Goal: Task Accomplishment & Management: Complete application form

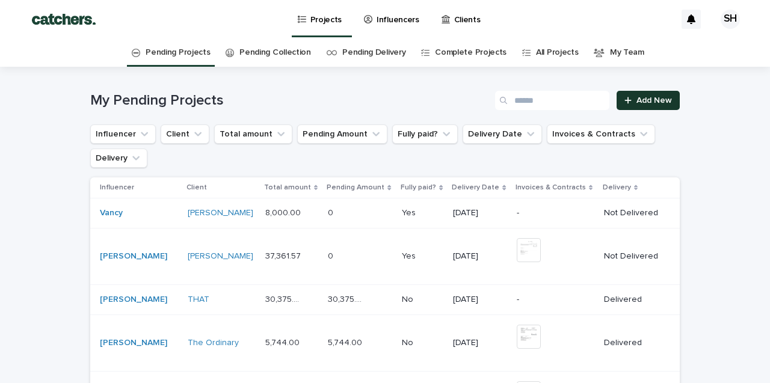
click at [673, 101] on link "Add New" at bounding box center [648, 100] width 63 height 19
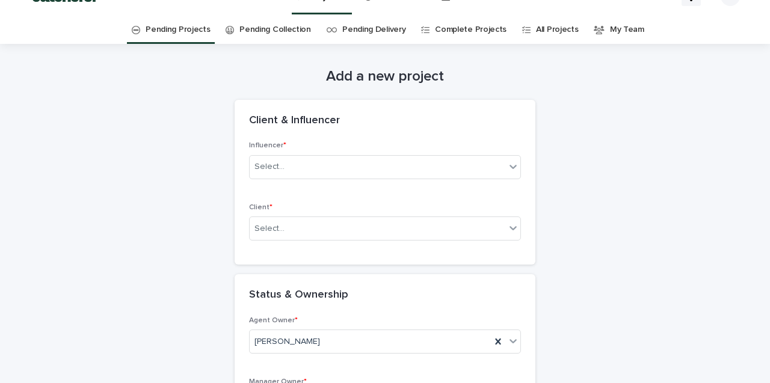
scroll to position [13, 0]
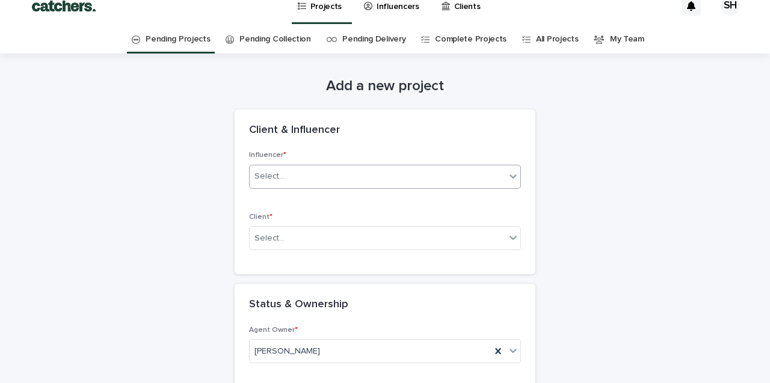
click at [407, 171] on div "Select..." at bounding box center [378, 177] width 256 height 20
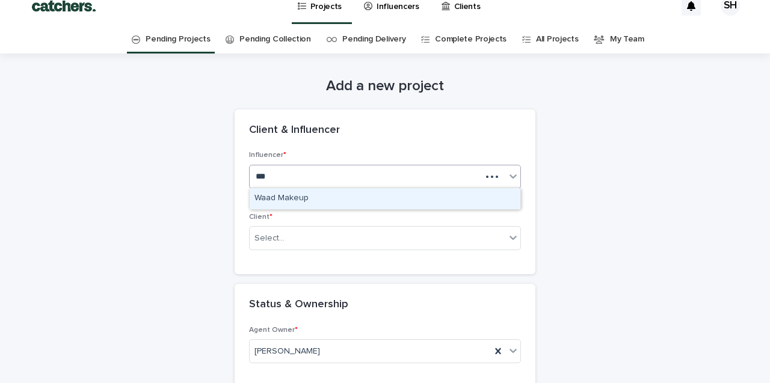
type input "****"
click at [401, 196] on div "Waad Makeup" at bounding box center [385, 198] width 271 height 21
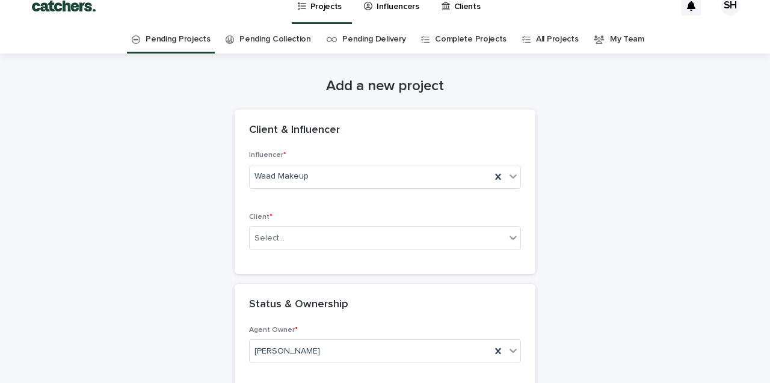
click at [393, 249] on div "Client * Select..." at bounding box center [385, 236] width 272 height 47
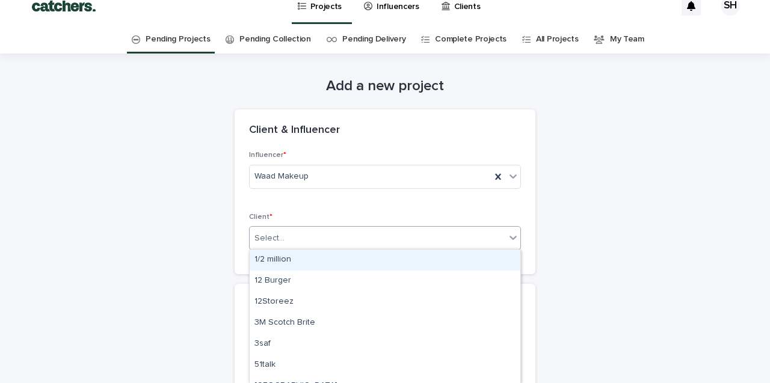
click at [392, 238] on div "Select..." at bounding box center [378, 239] width 256 height 20
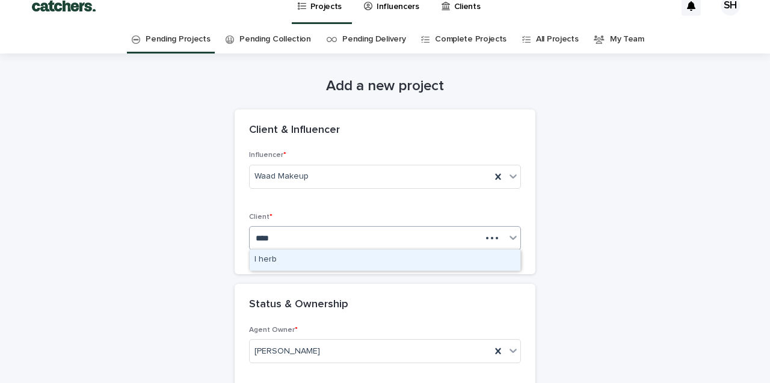
type input "*****"
click at [387, 254] on div "I herb" at bounding box center [385, 260] width 271 height 21
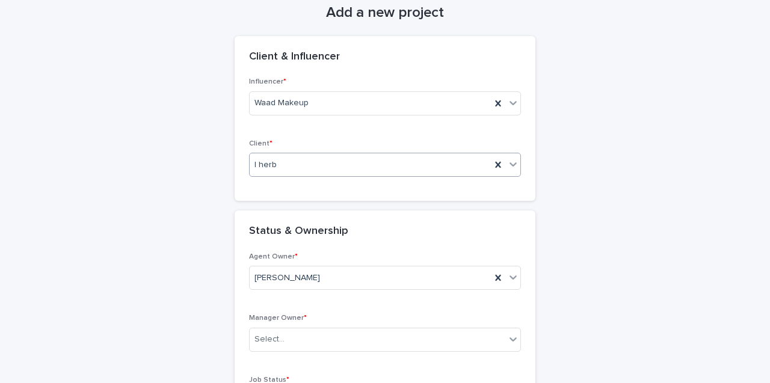
scroll to position [119, 0]
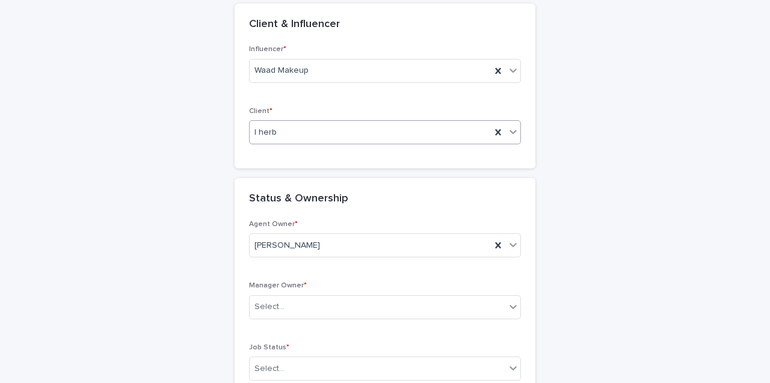
click at [391, 274] on div "Agent Owner * [PERSON_NAME] Manager Owner * Select... Job Status * Select..." at bounding box center [385, 305] width 272 height 170
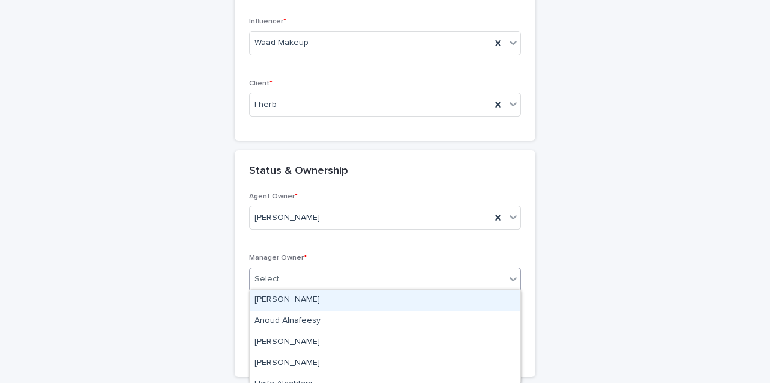
click at [391, 273] on div "Select..." at bounding box center [378, 280] width 256 height 20
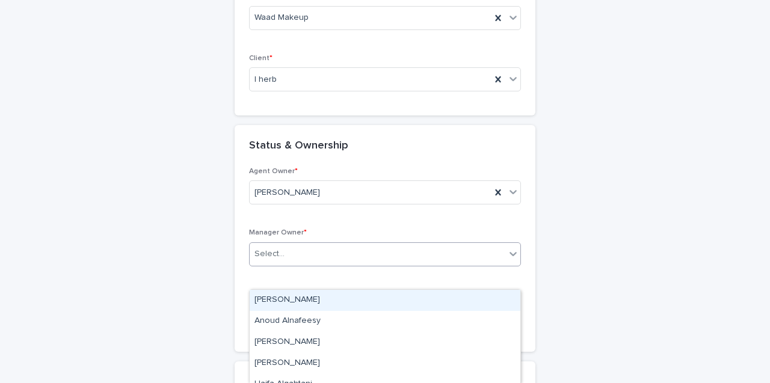
scroll to position [175, 0]
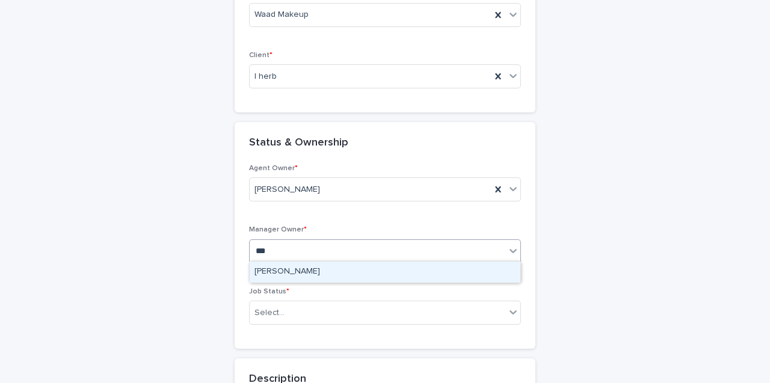
type input "**"
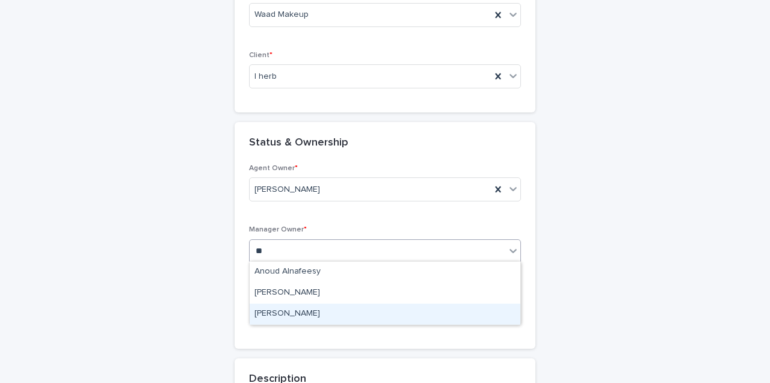
click at [469, 316] on div "[PERSON_NAME]" at bounding box center [385, 314] width 271 height 21
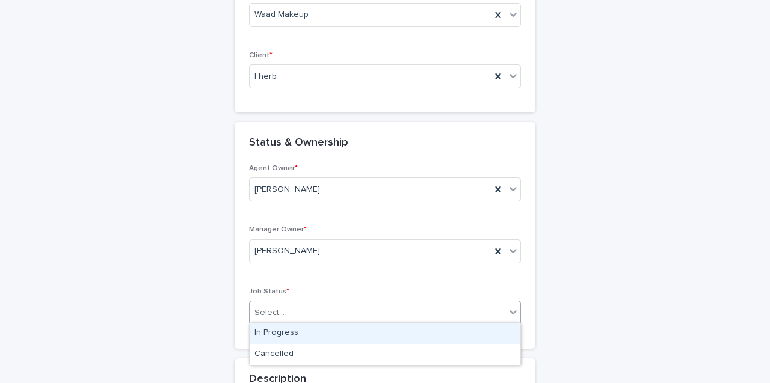
click at [454, 308] on div "Select..." at bounding box center [378, 313] width 256 height 20
click at [452, 324] on div "In Progress" at bounding box center [385, 333] width 271 height 21
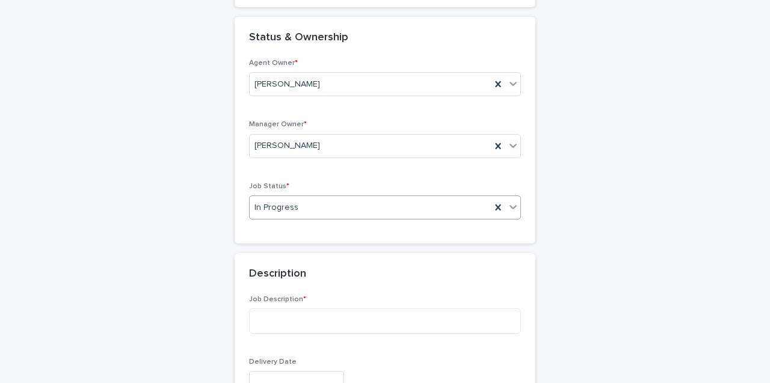
scroll to position [281, 0]
click at [387, 316] on textarea at bounding box center [385, 320] width 272 height 25
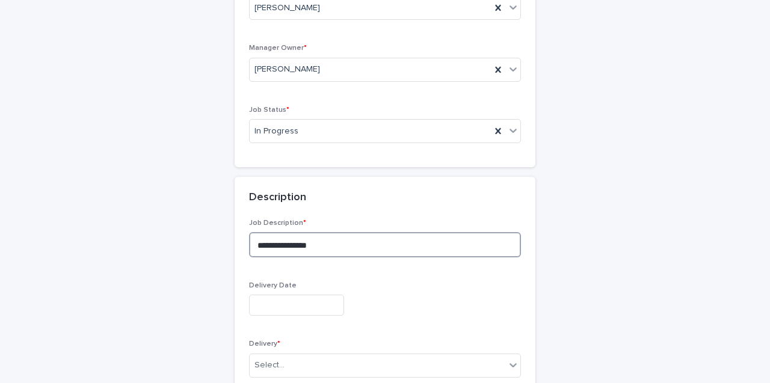
scroll to position [357, 0]
type textarea "**********"
click at [324, 295] on input "text" at bounding box center [296, 304] width 95 height 21
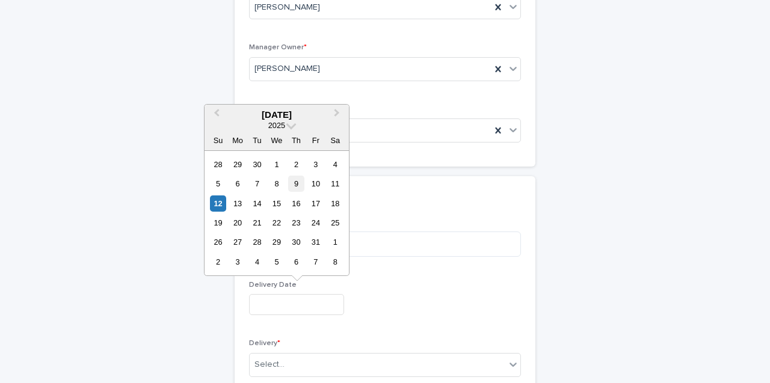
click at [295, 182] on div "9" at bounding box center [296, 184] width 16 height 16
type input "**********"
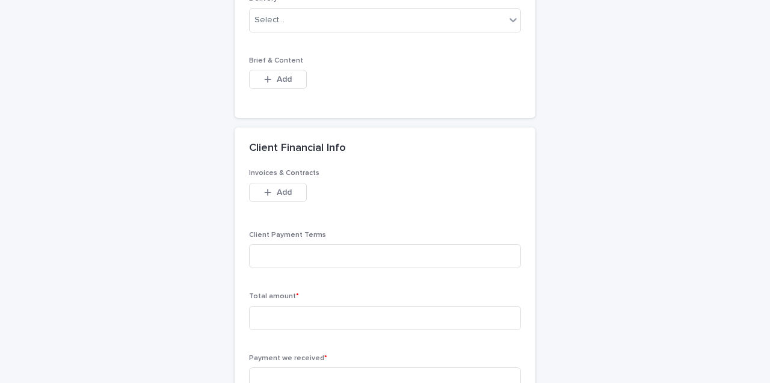
scroll to position [716, 0]
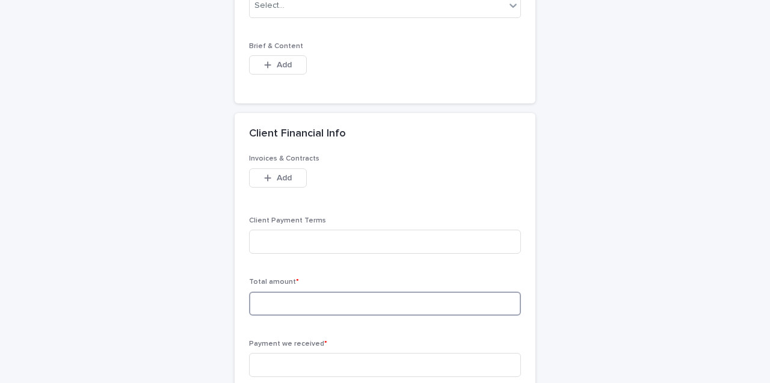
click at [274, 299] on input at bounding box center [385, 304] width 272 height 24
paste input "*****"
type input "*****"
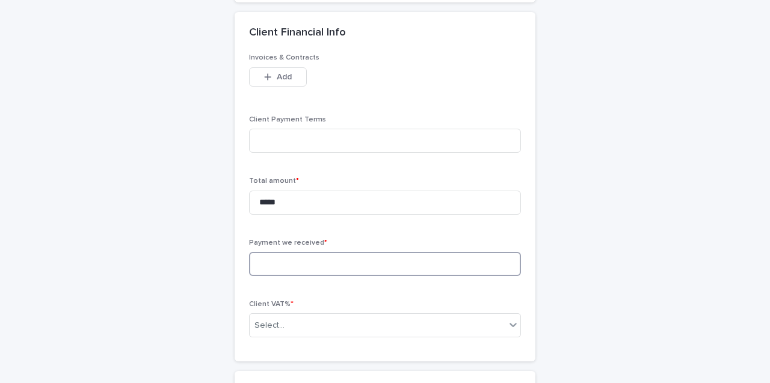
click at [292, 253] on input at bounding box center [385, 264] width 272 height 24
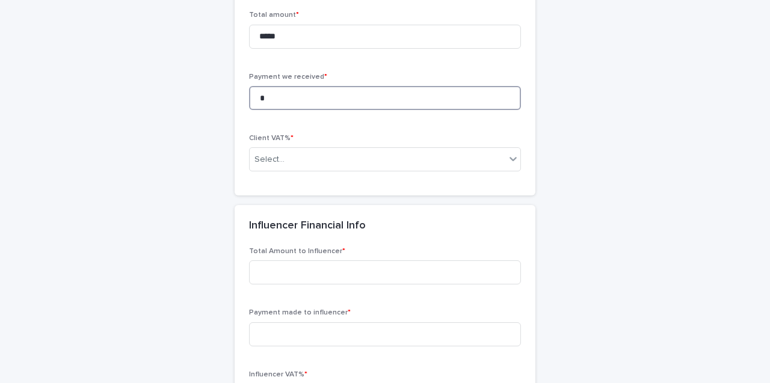
scroll to position [990, 0]
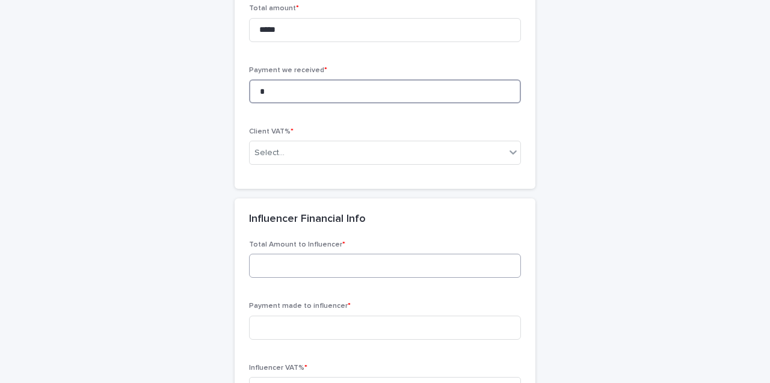
type input "*"
click at [316, 254] on input at bounding box center [385, 266] width 272 height 24
paste input "*****"
type input "*****"
click at [305, 309] on div "Payment made to influencer *" at bounding box center [385, 325] width 272 height 47
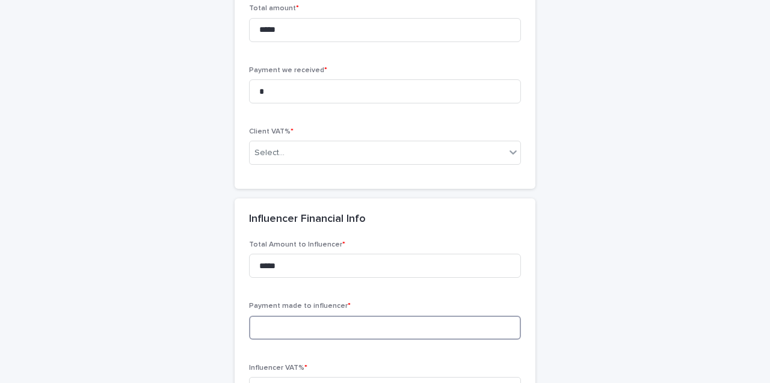
click at [319, 318] on input at bounding box center [385, 328] width 272 height 24
type input "*"
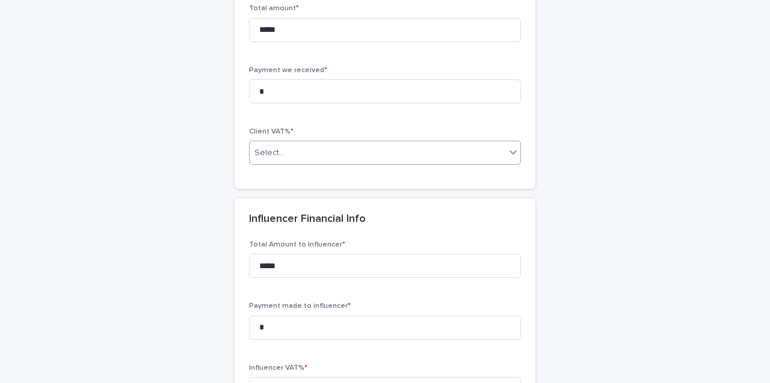
click at [321, 150] on div "Select..." at bounding box center [378, 153] width 256 height 20
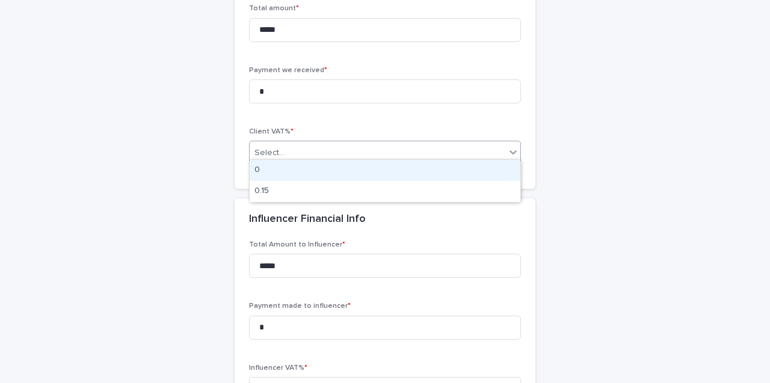
click at [322, 167] on div "0" at bounding box center [385, 170] width 271 height 21
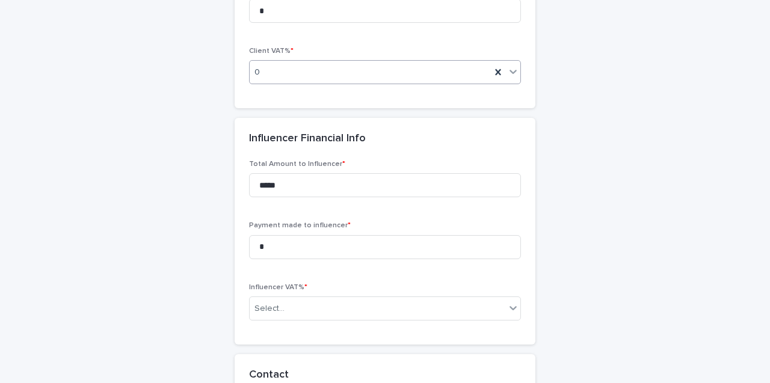
scroll to position [1072, 0]
click at [327, 298] on div "Select..." at bounding box center [378, 308] width 256 height 20
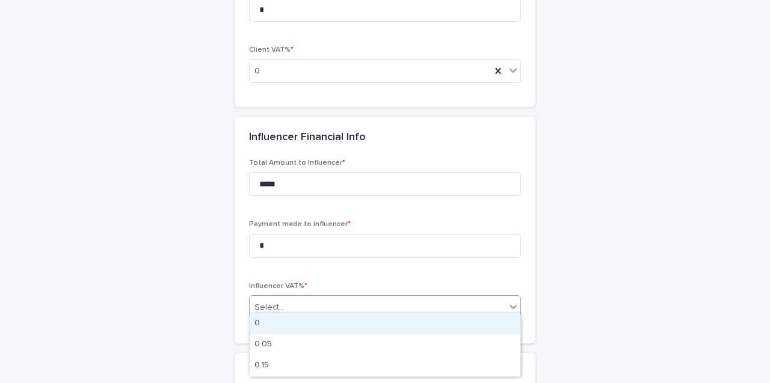
click at [330, 322] on div "0" at bounding box center [385, 323] width 271 height 21
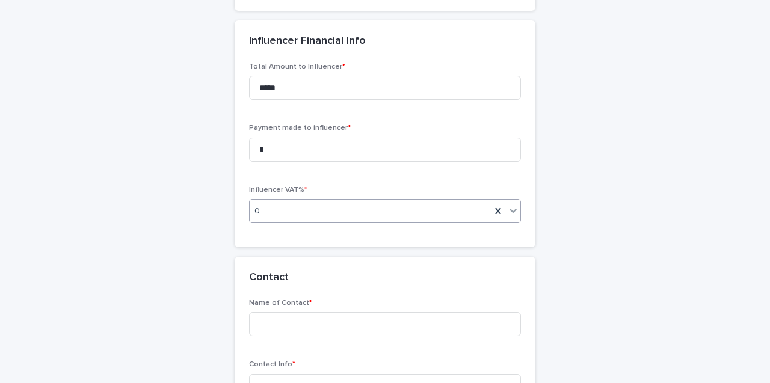
scroll to position [1169, 0]
click at [330, 321] on input at bounding box center [385, 323] width 272 height 24
click at [306, 374] on input at bounding box center [385, 385] width 272 height 24
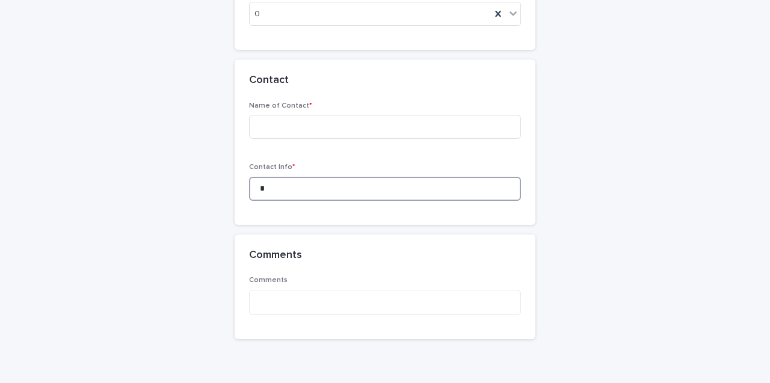
scroll to position [1351, 0]
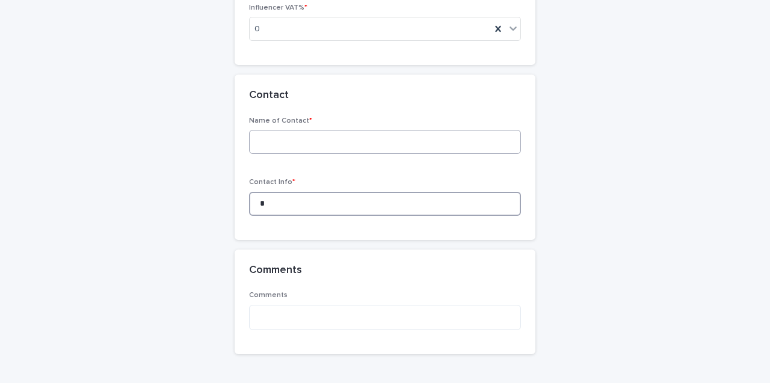
type input "*"
click at [264, 137] on input at bounding box center [385, 142] width 272 height 24
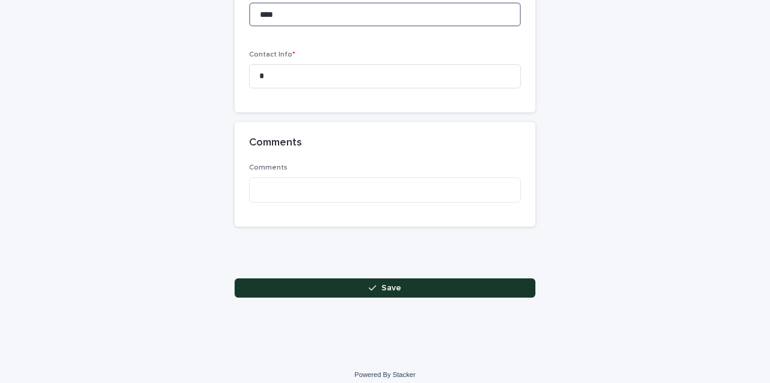
type input "****"
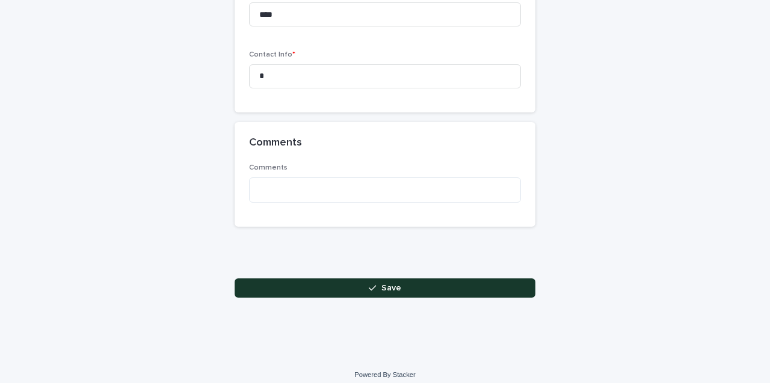
click at [405, 279] on button "Save" at bounding box center [385, 288] width 301 height 19
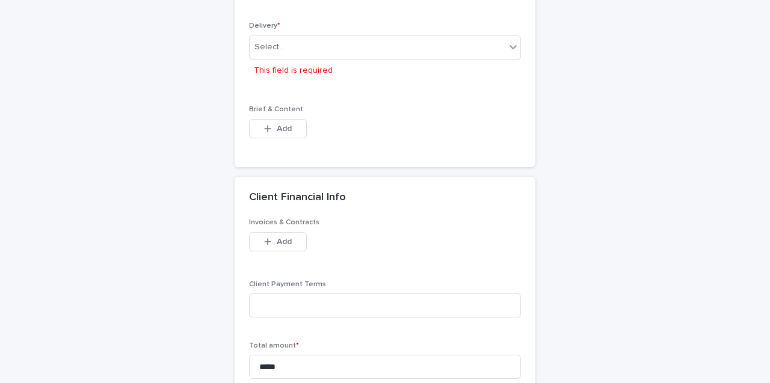
scroll to position [674, 0]
click at [382, 51] on div "Select..." at bounding box center [378, 49] width 256 height 20
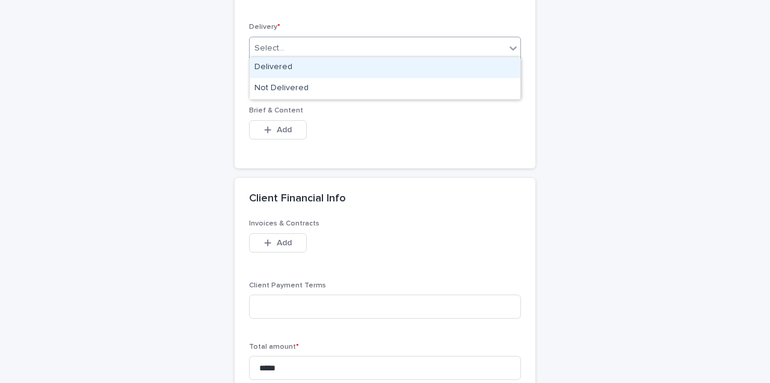
click at [384, 73] on div "Delivered" at bounding box center [385, 67] width 271 height 21
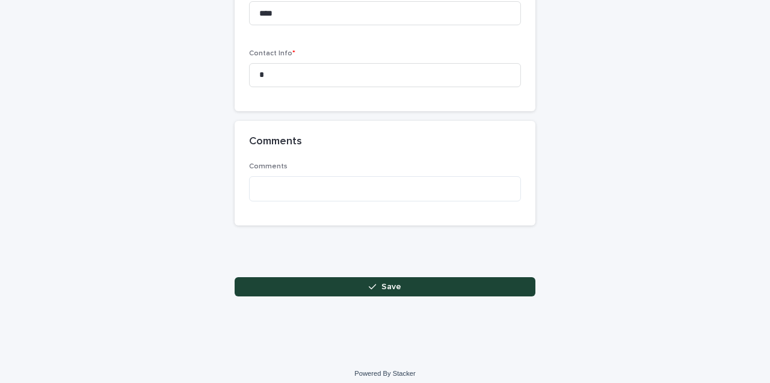
scroll to position [1478, 0]
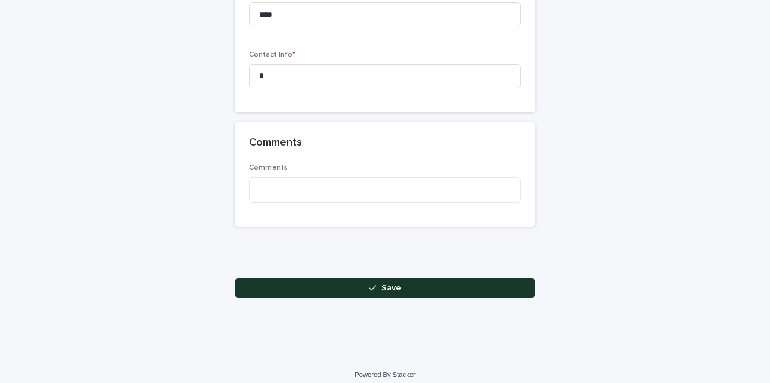
click at [404, 279] on button "Save" at bounding box center [385, 288] width 301 height 19
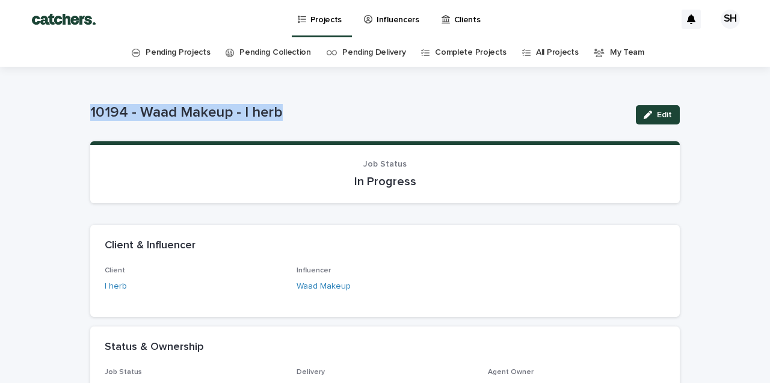
drag, startPoint x: 284, startPoint y: 114, endPoint x: 76, endPoint y: 111, distance: 208.2
copy p "10194 - Waad Makeup - I herb"
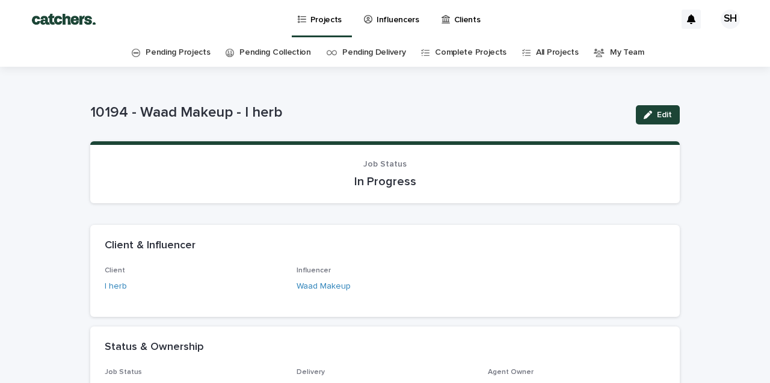
click at [326, 19] on p "Projects" at bounding box center [326, 12] width 32 height 25
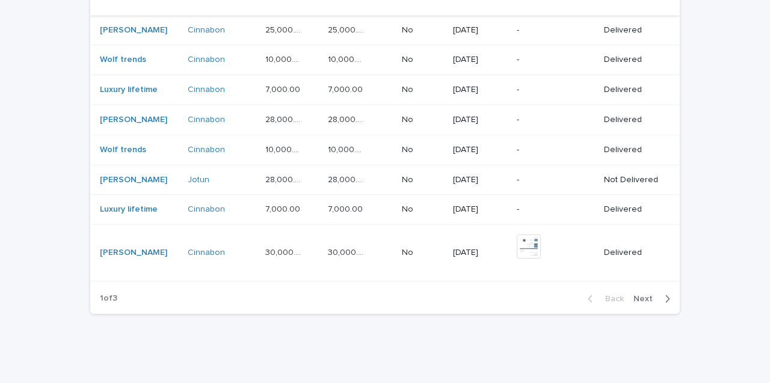
scroll to position [1005, 0]
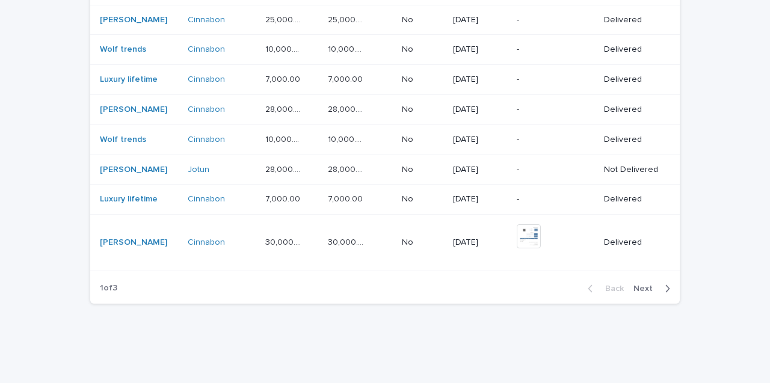
click at [641, 285] on span "Next" at bounding box center [646, 289] width 26 height 8
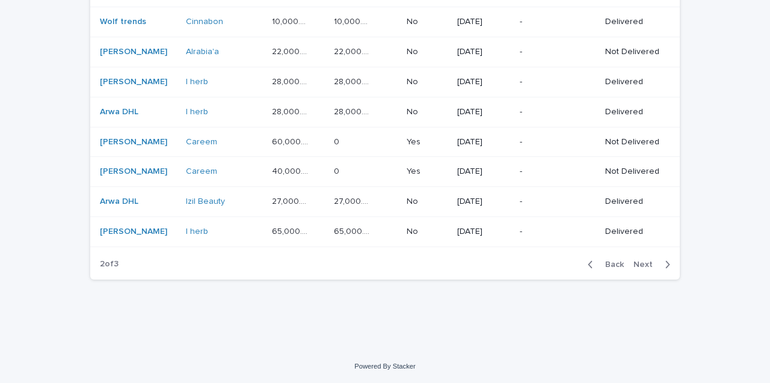
scroll to position [855, 0]
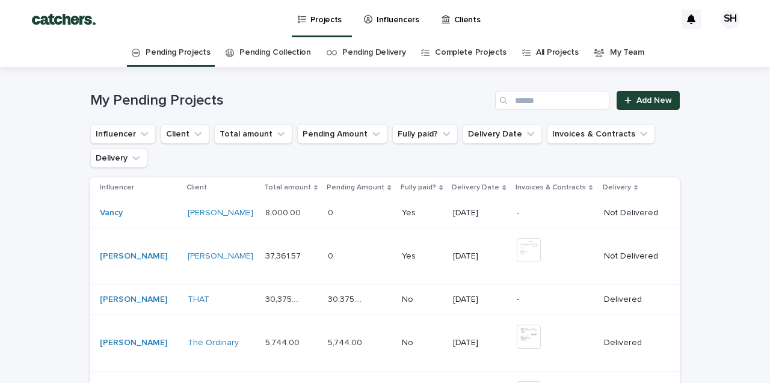
click at [399, 17] on p "Influencers" at bounding box center [398, 12] width 43 height 25
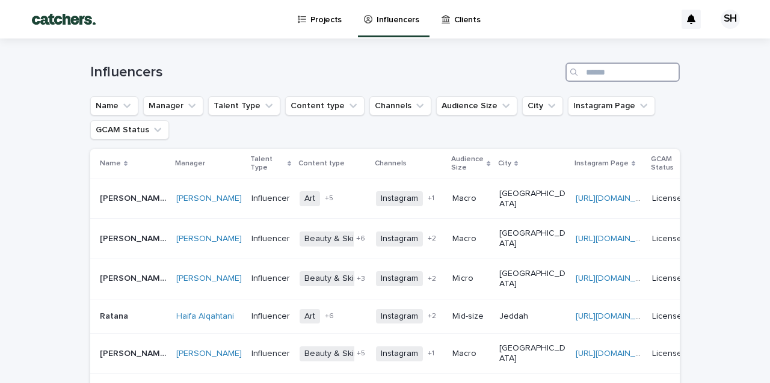
click at [594, 73] on input "Search" at bounding box center [622, 72] width 114 height 19
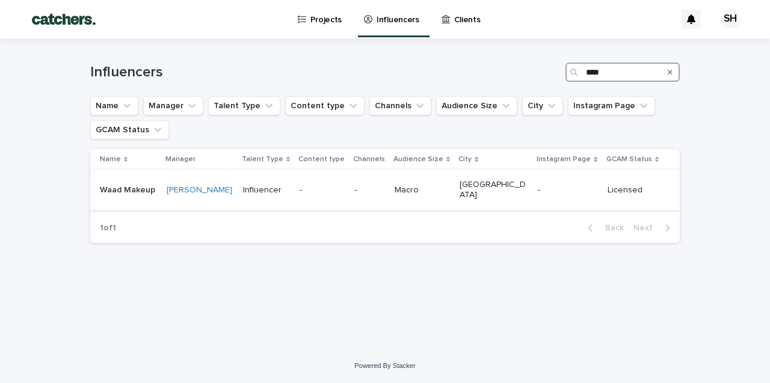
type input "****"
click at [332, 185] on p "-" at bounding box center [322, 190] width 45 height 10
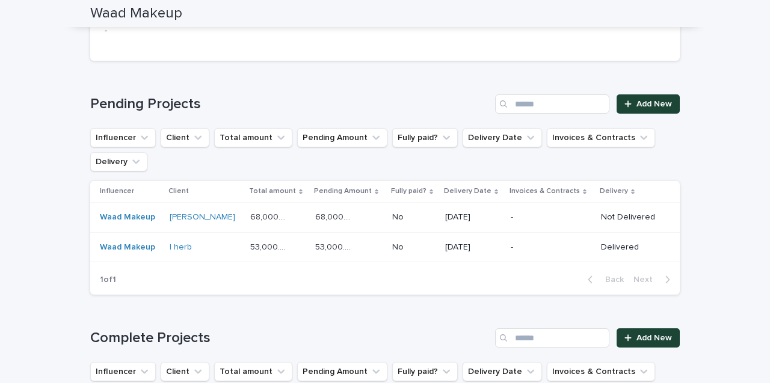
scroll to position [731, 0]
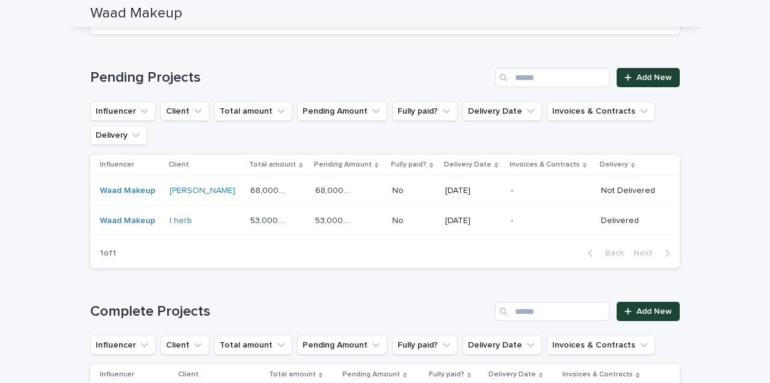
click at [553, 216] on p "-" at bounding box center [548, 221] width 75 height 10
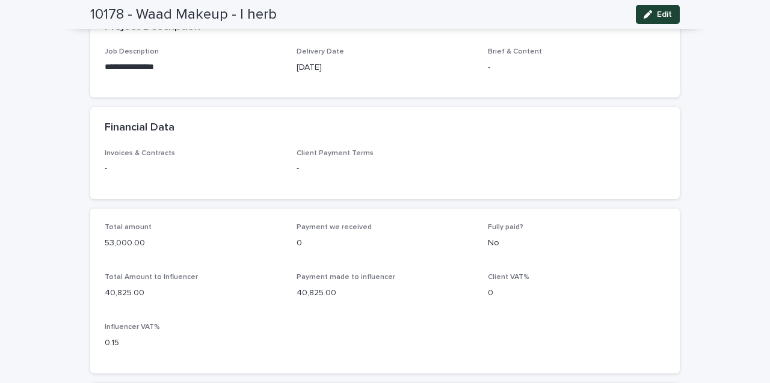
scroll to position [473, 0]
drag, startPoint x: 129, startPoint y: 236, endPoint x: 87, endPoint y: 236, distance: 42.7
click at [87, 236] on div "**********" at bounding box center [385, 103] width 602 height 1021
copy p "53,000"
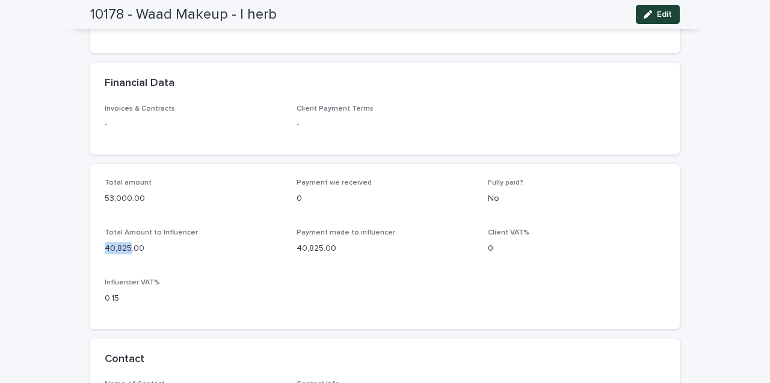
drag, startPoint x: 131, startPoint y: 239, endPoint x: 88, endPoint y: 235, distance: 42.4
click at [89, 236] on div "**********" at bounding box center [385, 60] width 602 height 1021
copy p "40,825"
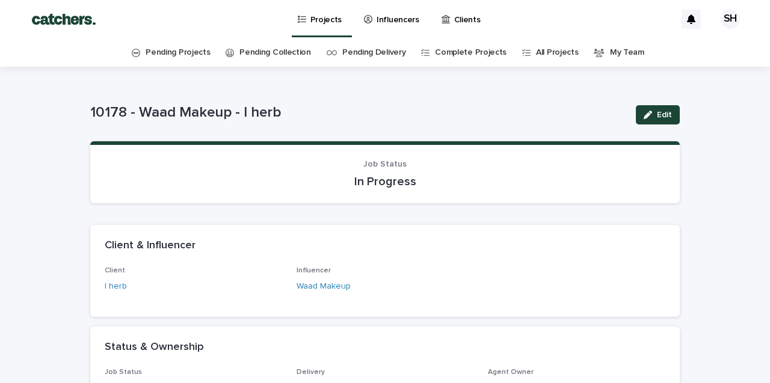
scroll to position [0, 0]
